Goal: Navigation & Orientation: Find specific page/section

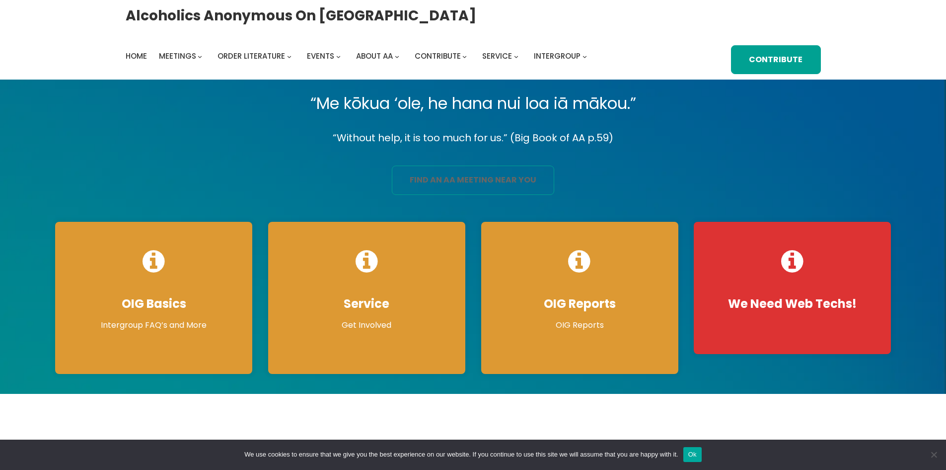
click at [499, 183] on link "find an aa meeting near you" at bounding box center [473, 179] width 162 height 29
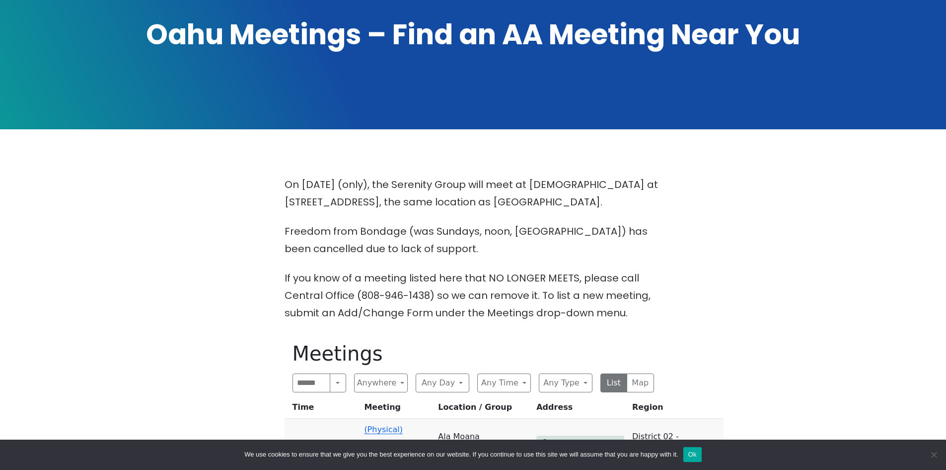
scroll to position [348, 0]
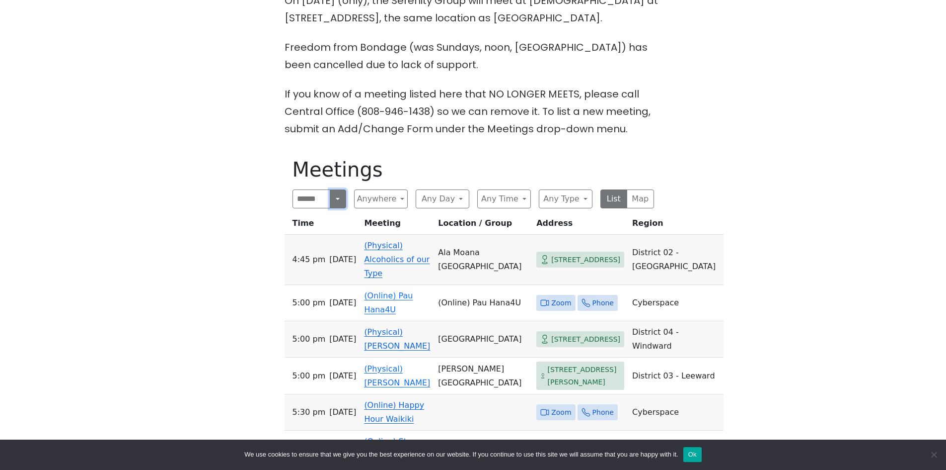
click at [344, 197] on button "Search" at bounding box center [338, 198] width 16 height 19
click at [383, 194] on button "Anywhere" at bounding box center [381, 198] width 54 height 19
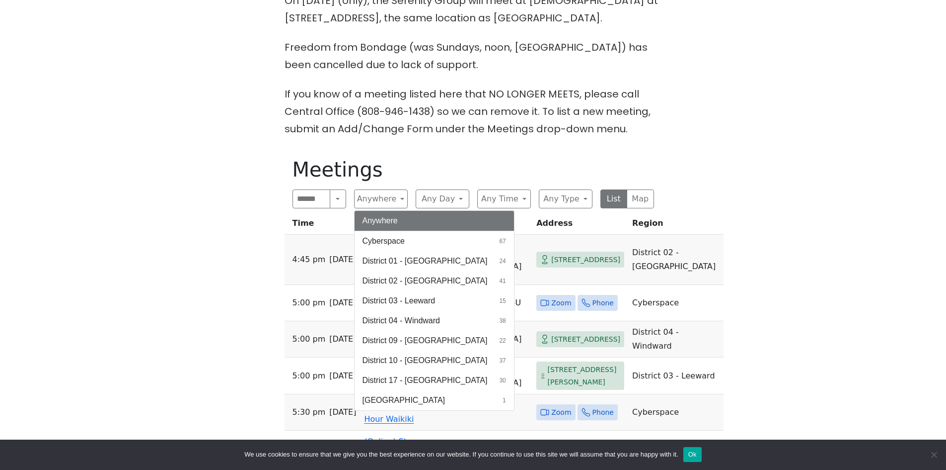
click at [479, 114] on p "If you know of a meeting listed here that NO LONGER MEETS, please call Central …" at bounding box center [474, 111] width 378 height 52
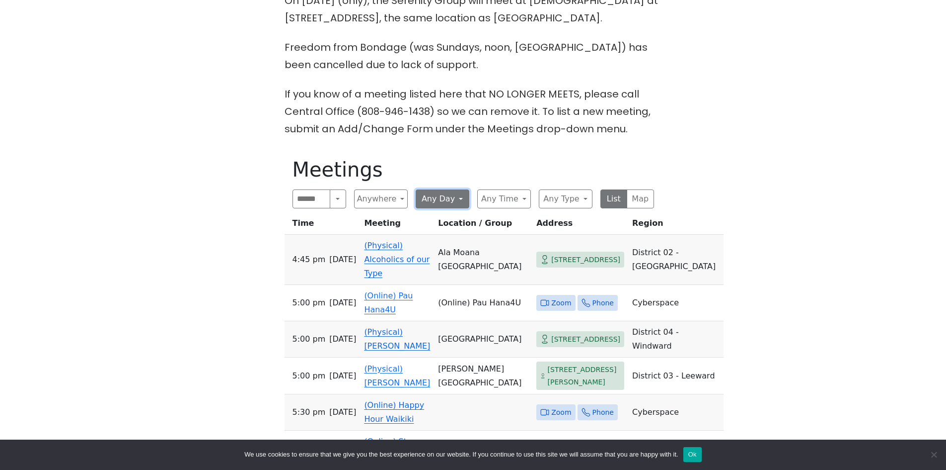
click at [439, 196] on button "Any Day" at bounding box center [443, 198] width 54 height 19
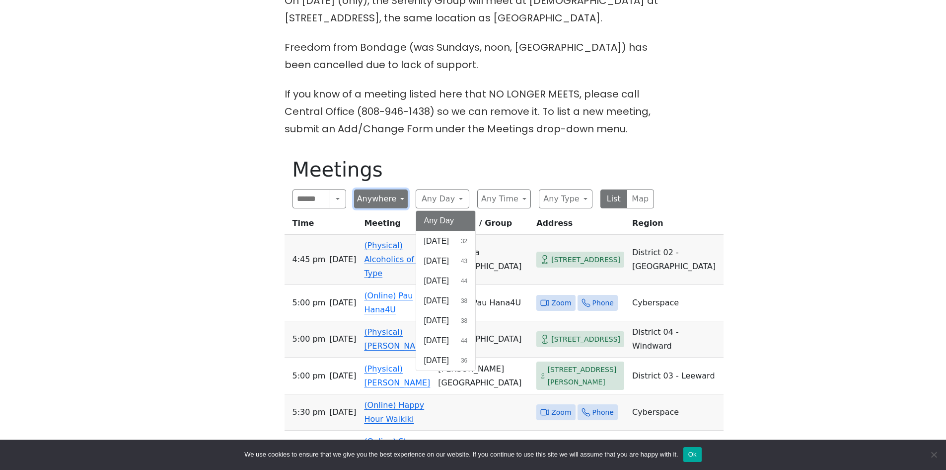
click at [366, 197] on button "Anywhere" at bounding box center [381, 198] width 54 height 19
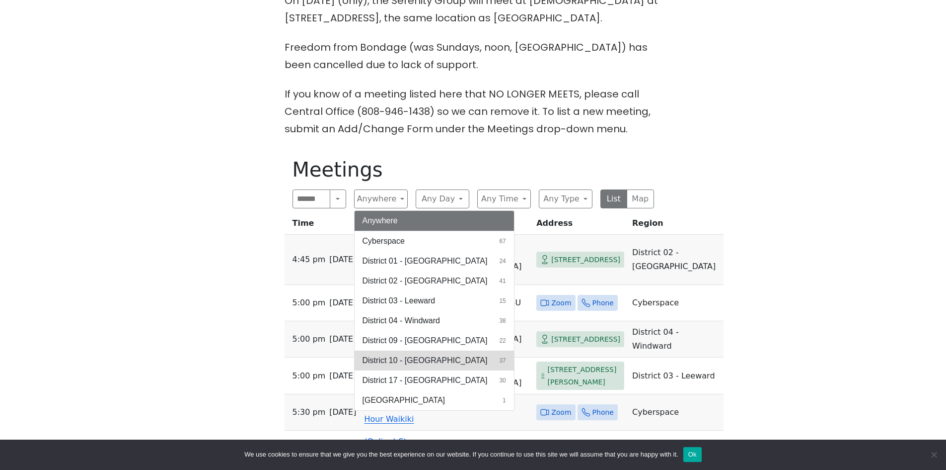
click at [430, 365] on button "District 10 - [GEOGRAPHIC_DATA] 37" at bounding box center [434, 360] width 159 height 20
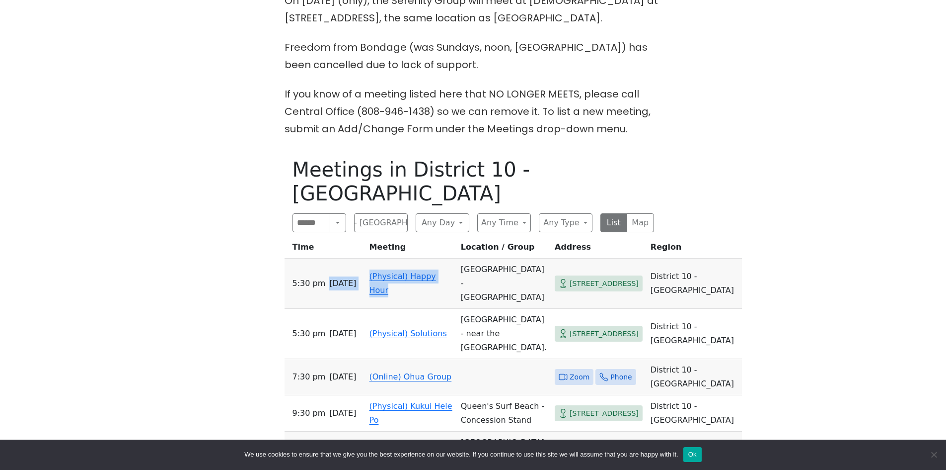
drag, startPoint x: 394, startPoint y: 261, endPoint x: 318, endPoint y: 253, distance: 76.4
click at [318, 258] on tr "5:30 PM [DATE] (Physical) Happy Hour [GEOGRAPHIC_DATA] - [GEOGRAPHIC_DATA] [STR…" at bounding box center [514, 283] width 458 height 50
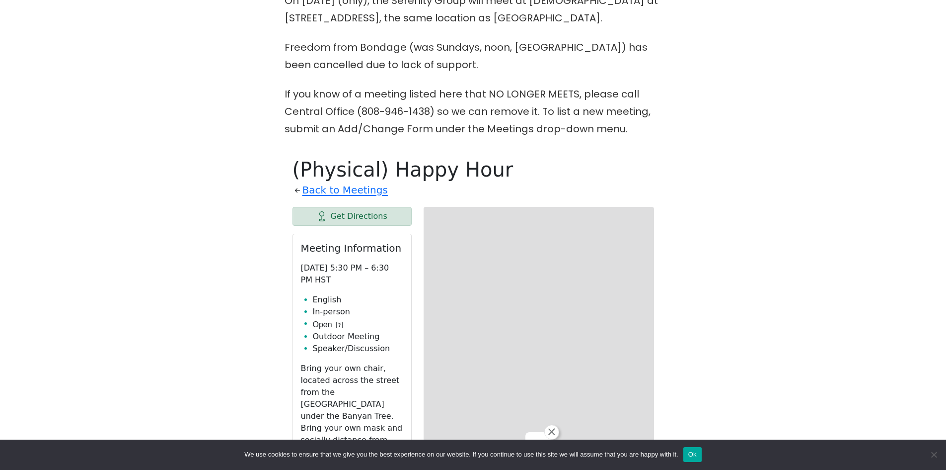
scroll to position [497, 0]
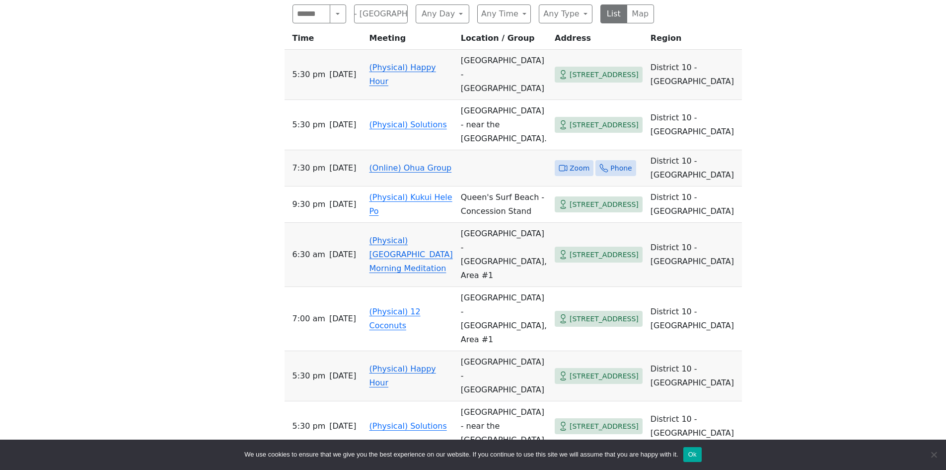
scroll to position [497, 0]
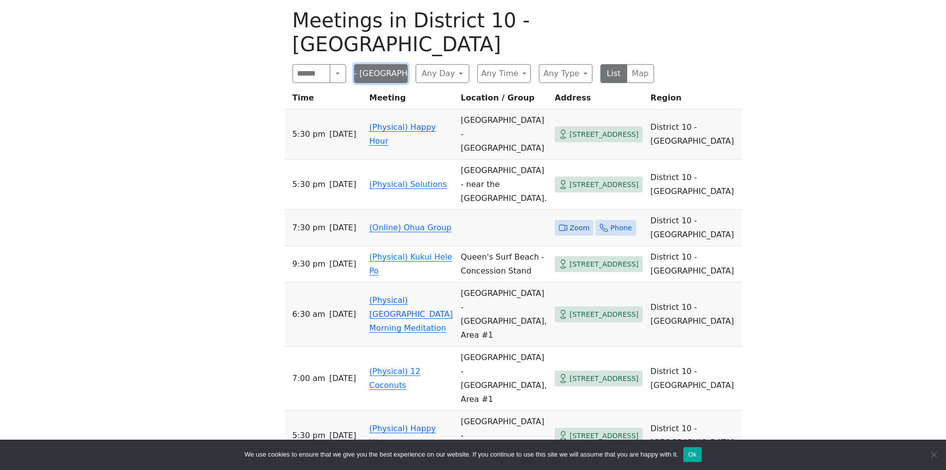
click at [389, 64] on button "District 10 - [GEOGRAPHIC_DATA]" at bounding box center [381, 73] width 54 height 19
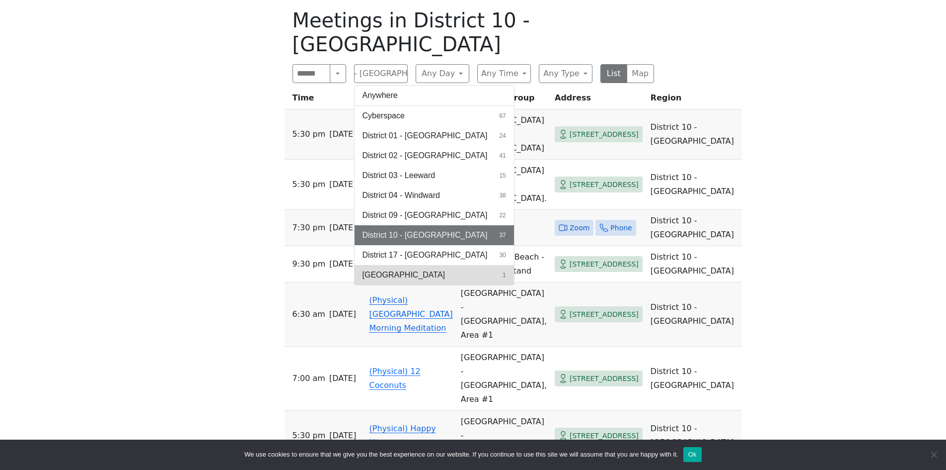
click at [398, 265] on button "Honolulu 1" at bounding box center [434, 275] width 159 height 20
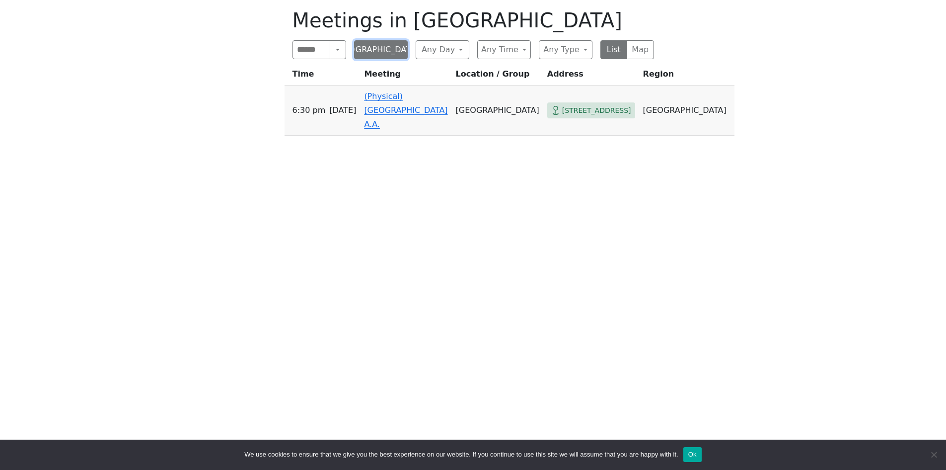
click at [383, 57] on button "Honolulu" at bounding box center [381, 49] width 54 height 19
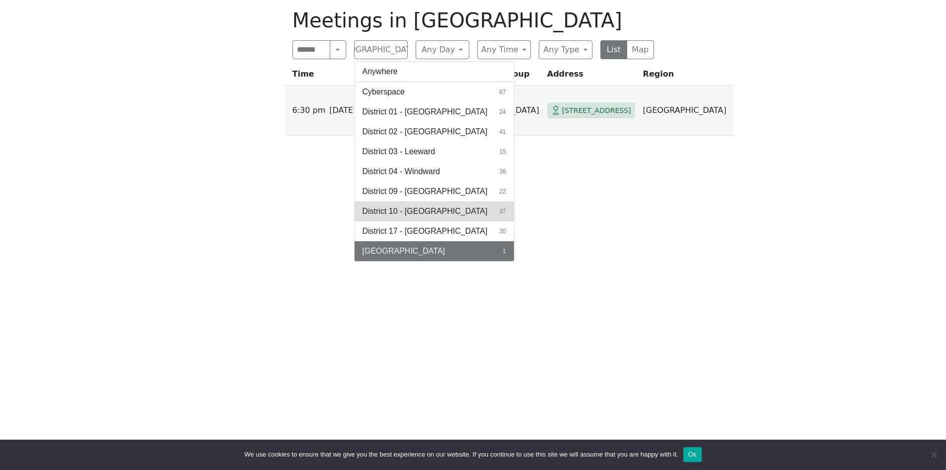
click at [403, 218] on button "District 10 - Waikiki 37" at bounding box center [434, 211] width 159 height 20
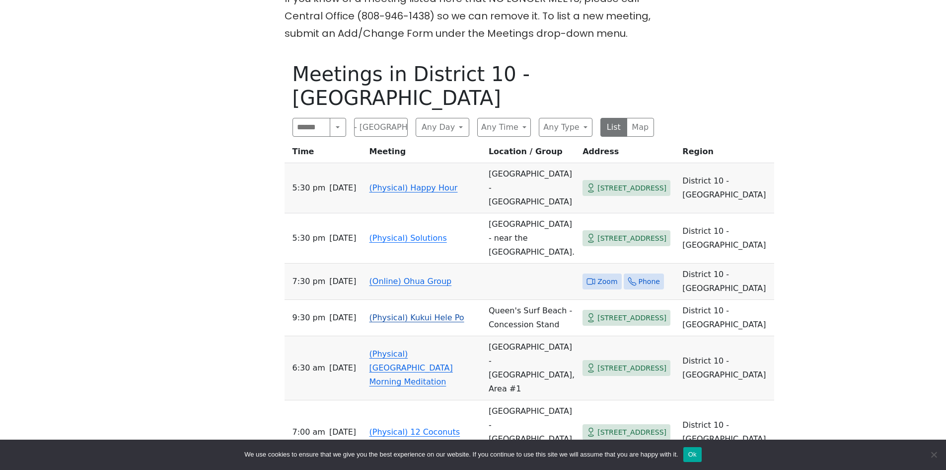
scroll to position [397, 0]
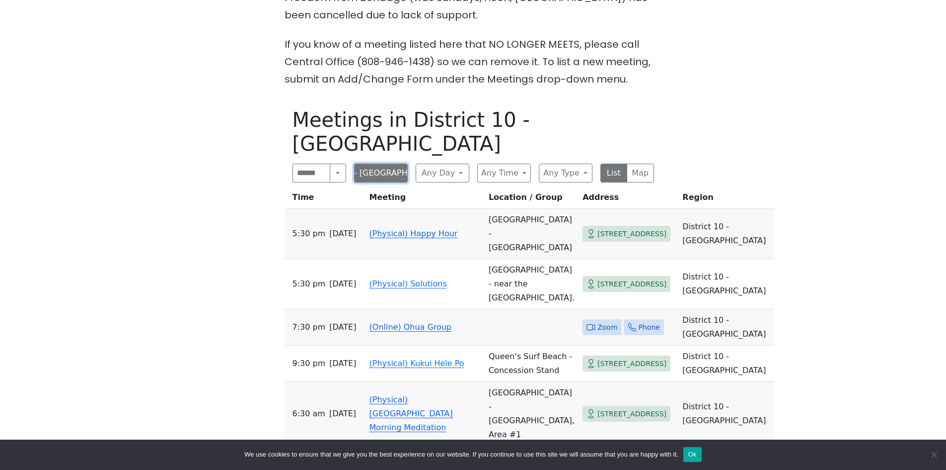
click at [382, 163] on button "District 10 - Waikiki" at bounding box center [381, 172] width 54 height 19
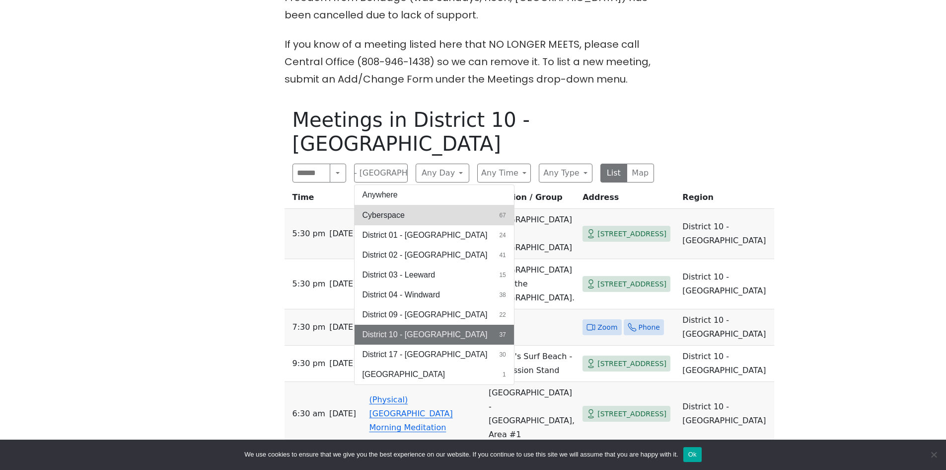
click at [396, 209] on span "Cyberspace" at bounding box center [384, 215] width 42 height 12
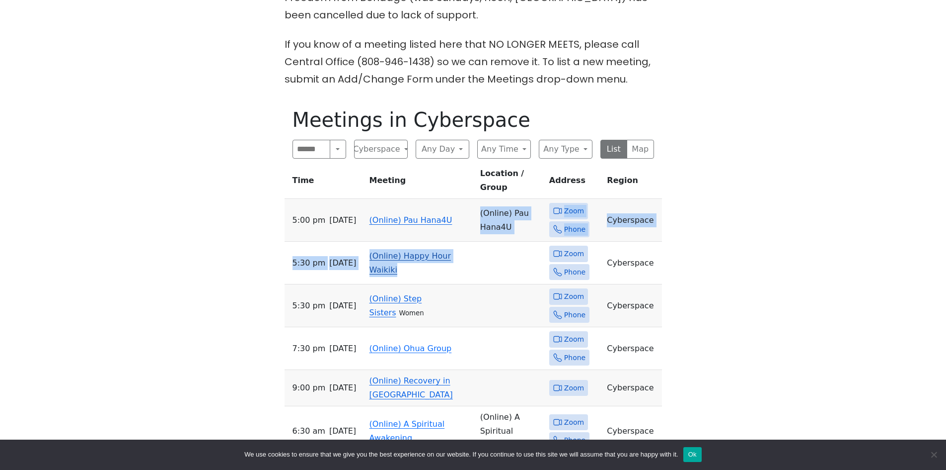
drag, startPoint x: 469, startPoint y: 209, endPoint x: 486, endPoint y: 229, distance: 26.0
click at [496, 210] on td "(Online) Pau Hana4U" at bounding box center [510, 220] width 69 height 43
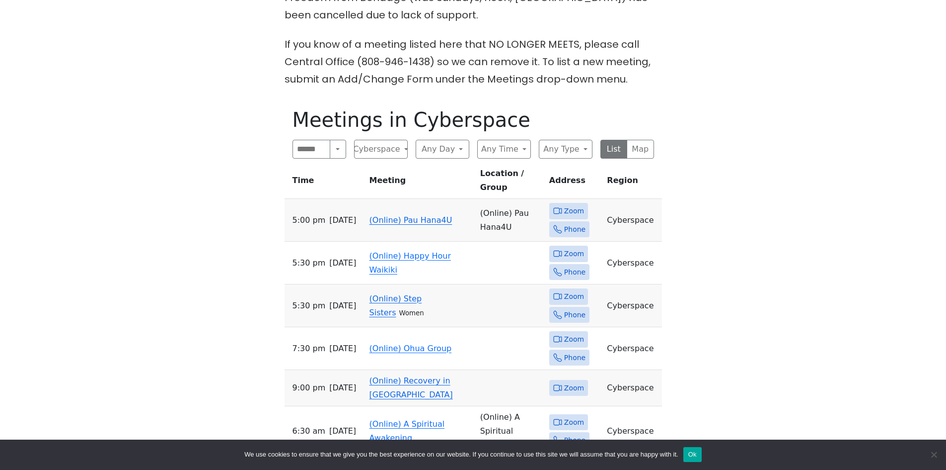
scroll to position [497, 0]
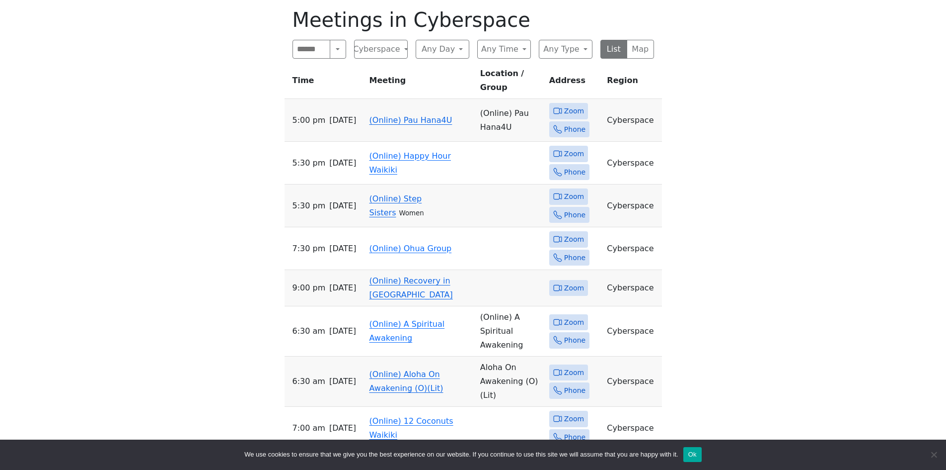
scroll to position [397, 0]
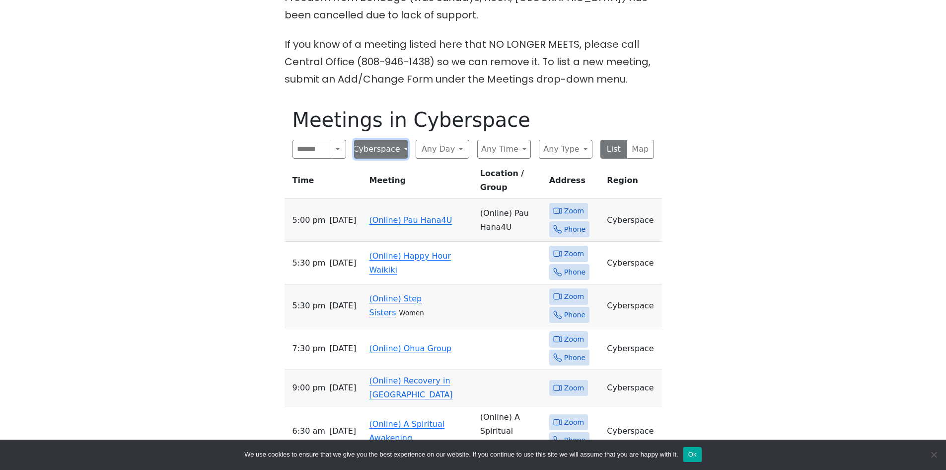
click at [364, 154] on button "Cyberspace" at bounding box center [381, 149] width 54 height 19
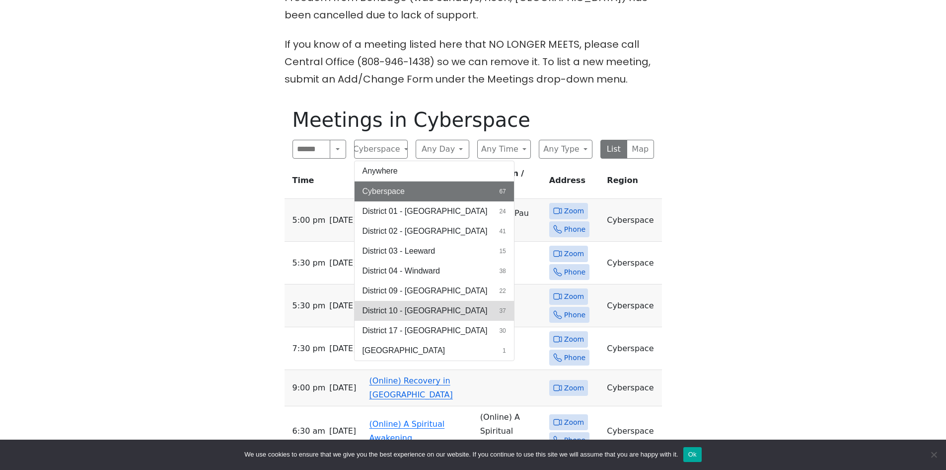
click at [428, 311] on span "District 10 - Waikiki" at bounding box center [425, 311] width 125 height 12
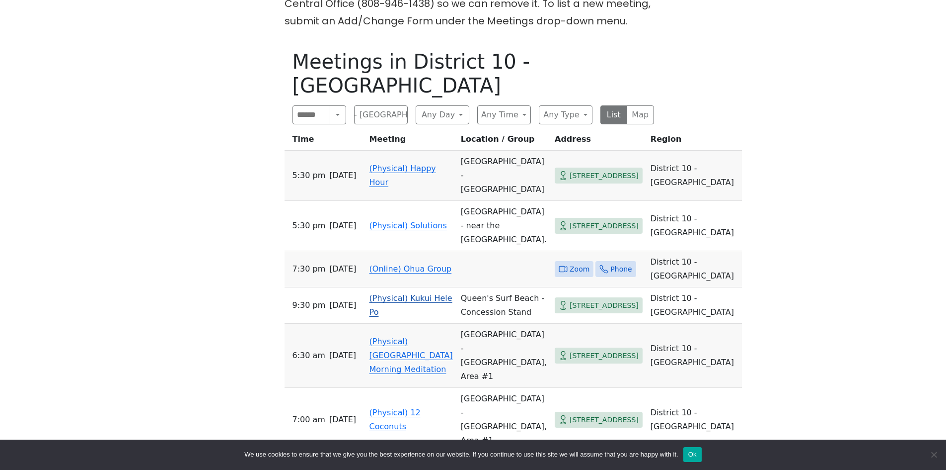
scroll to position [447, 0]
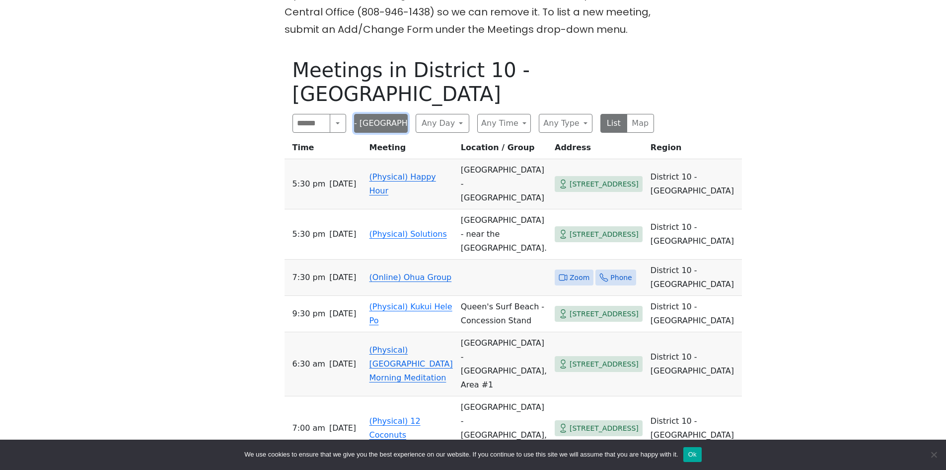
click at [379, 114] on button "District 10 - Waikiki" at bounding box center [381, 123] width 54 height 19
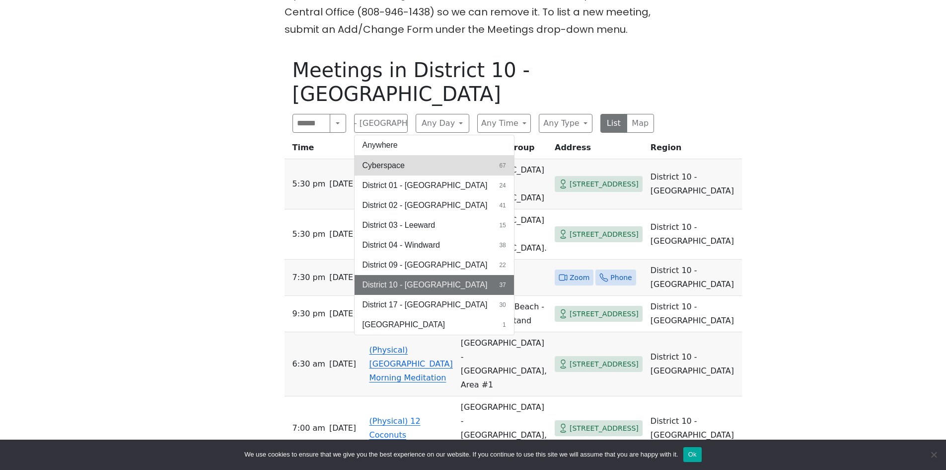
click at [408, 156] on button "Cyberspace 67" at bounding box center [434, 166] width 159 height 20
